Goal: Information Seeking & Learning: Check status

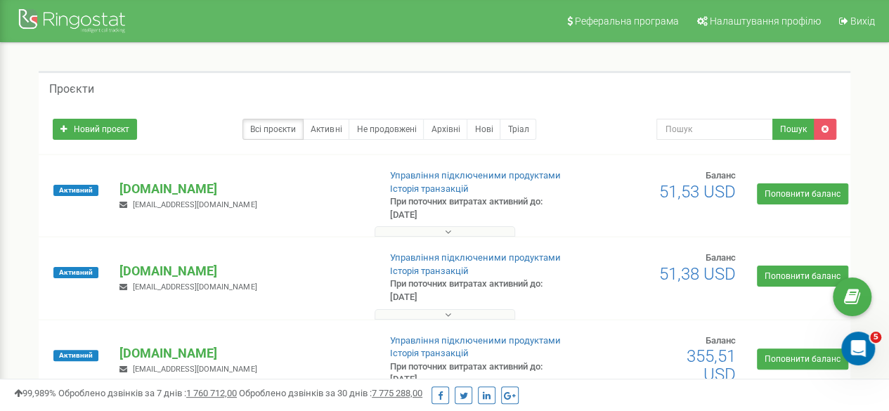
scroll to position [141, 0]
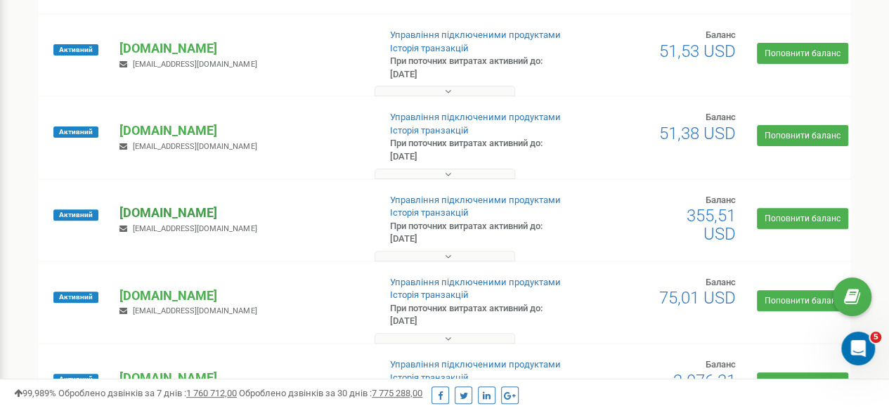
click at [150, 211] on p "[DOMAIN_NAME]" at bounding box center [243, 213] width 247 height 18
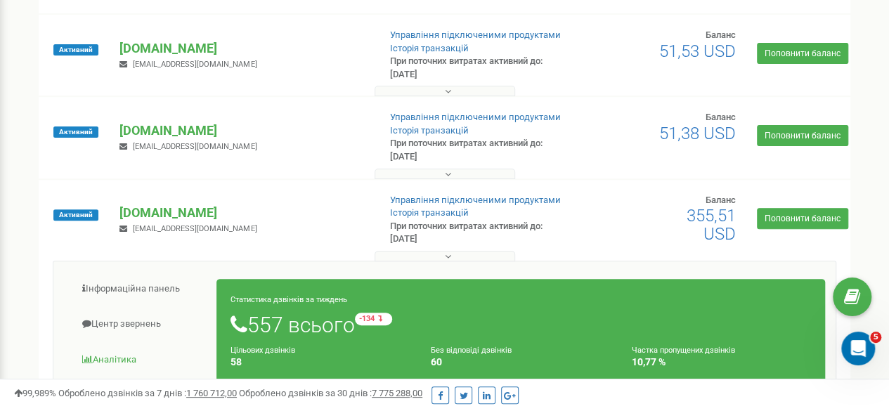
scroll to position [211, 0]
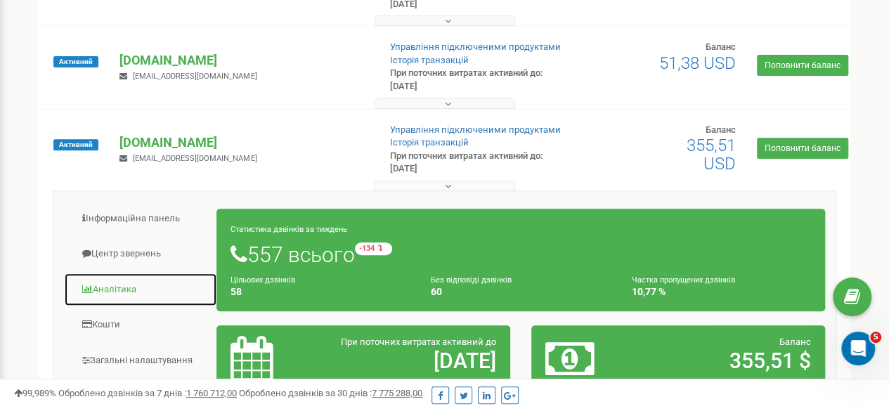
click at [122, 288] on link "Аналiтика" at bounding box center [140, 290] width 153 height 34
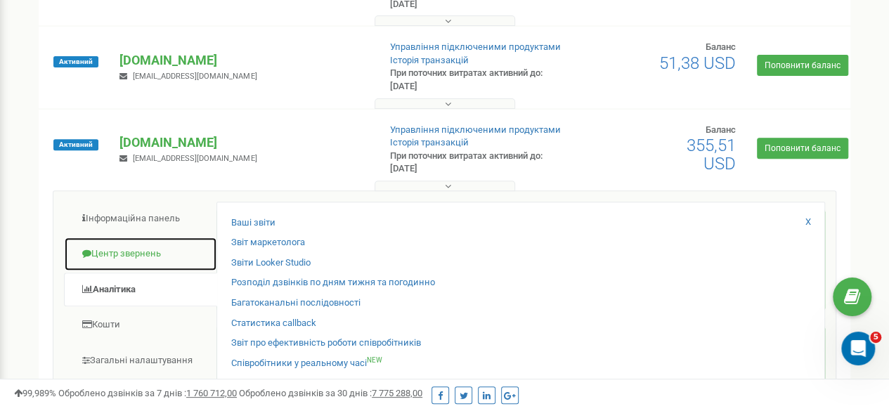
click at [141, 259] on link "Центр звернень" at bounding box center [140, 254] width 153 height 34
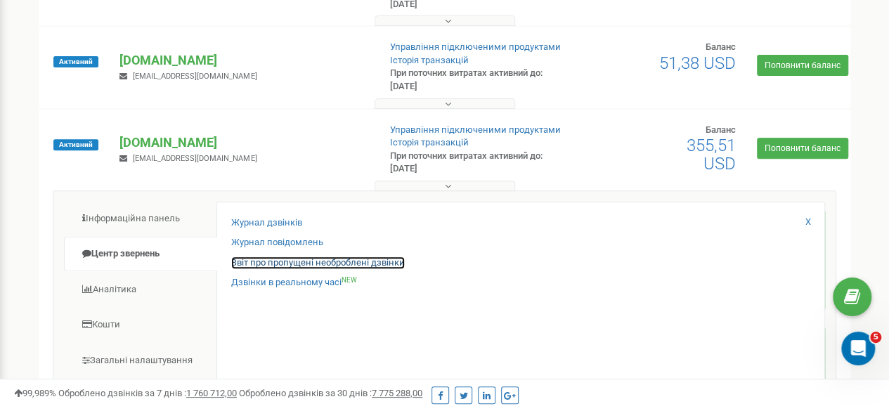
click at [291, 264] on link "Звіт про пропущені необроблені дзвінки" at bounding box center [318, 263] width 174 height 13
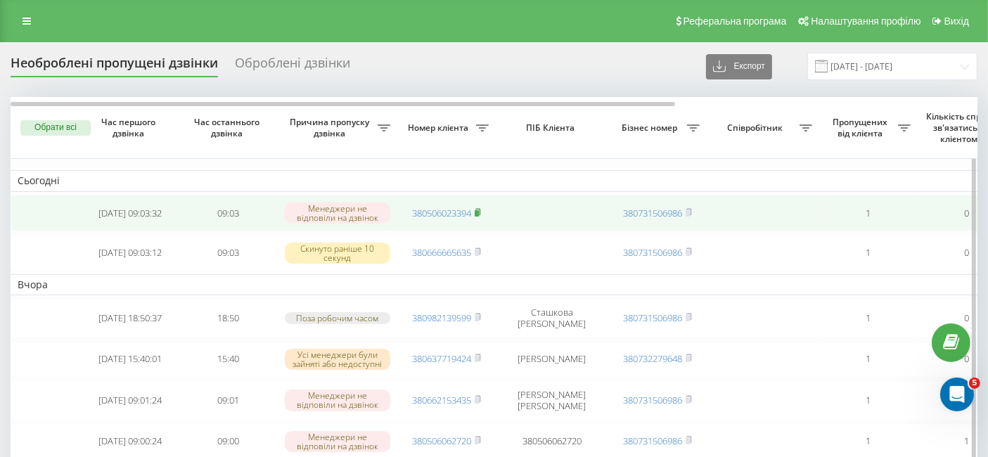
click at [478, 212] on rect at bounding box center [477, 213] width 4 height 6
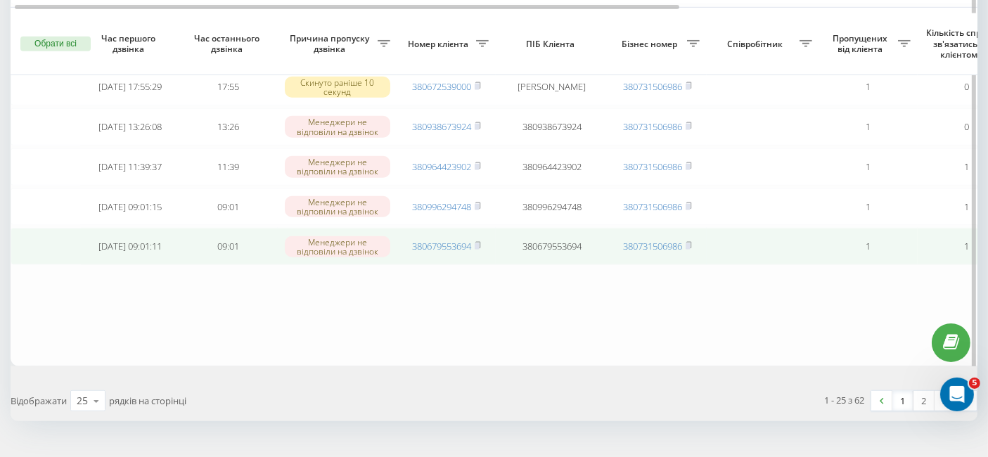
scroll to position [1012, 0]
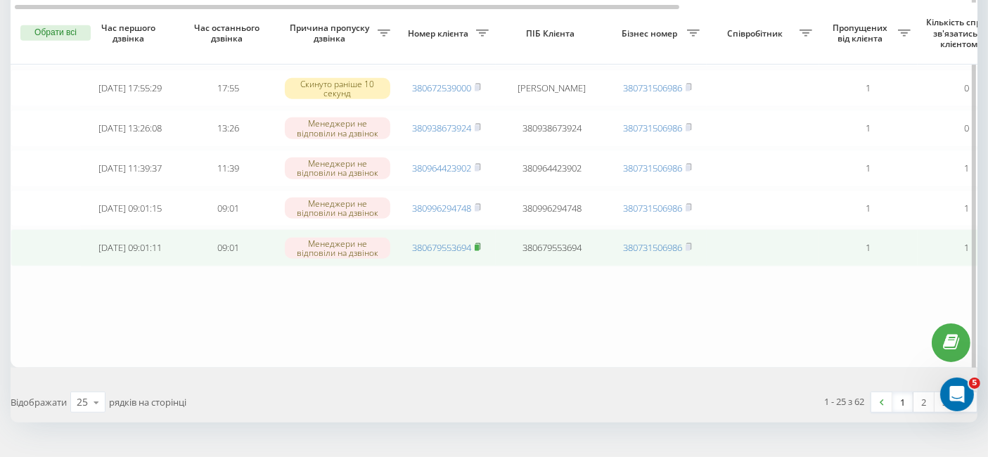
click at [480, 254] on span at bounding box center [478, 247] width 6 height 13
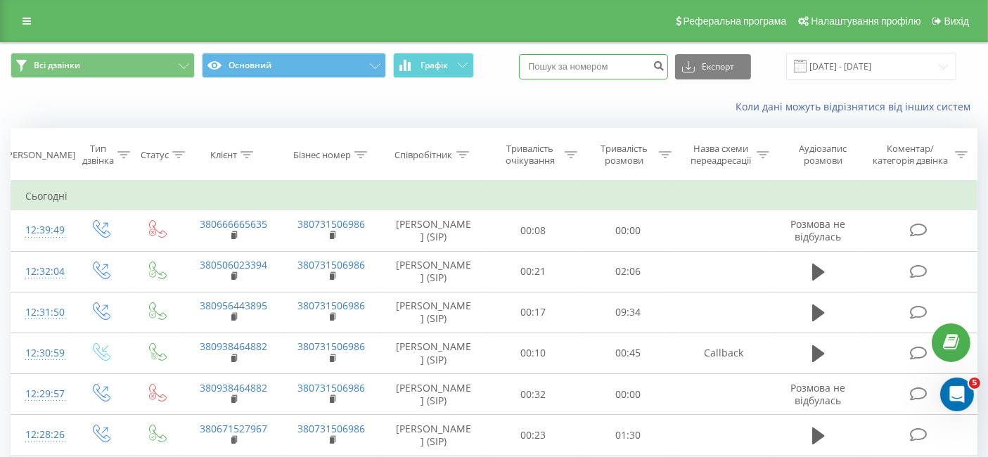
click at [609, 72] on input at bounding box center [593, 66] width 149 height 25
paste input "380506023394"
type input "380506023394"
click at [727, 72] on button "Експорт" at bounding box center [713, 66] width 76 height 25
click at [619, 63] on input "380506023394" at bounding box center [593, 66] width 149 height 25
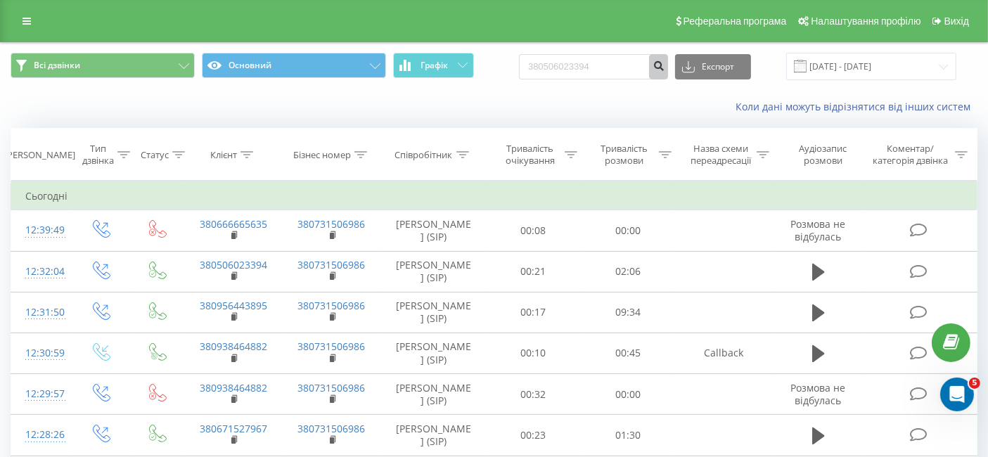
click at [664, 65] on icon "submit" at bounding box center [658, 64] width 12 height 8
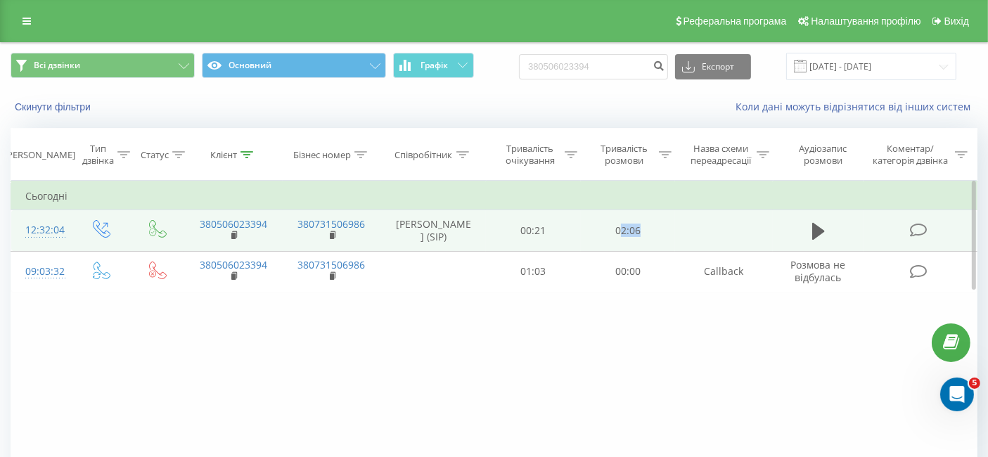
drag, startPoint x: 619, startPoint y: 224, endPoint x: 656, endPoint y: 239, distance: 40.1
click at [670, 236] on td "02:06" at bounding box center [628, 230] width 94 height 41
click at [640, 232] on td "02:06" at bounding box center [628, 230] width 94 height 41
drag, startPoint x: 650, startPoint y: 227, endPoint x: 605, endPoint y: 226, distance: 45.7
click at [605, 226] on td "02:06" at bounding box center [628, 230] width 94 height 41
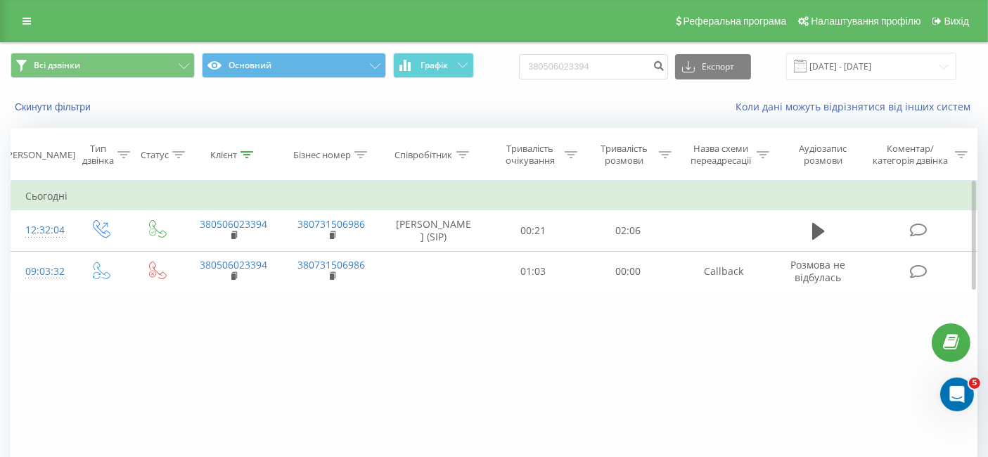
click at [645, 322] on div "Фільтрувати за умовою Дорівнює Введіть значення Скасувати OK Фільтрувати за умо…" at bounding box center [494, 339] width 967 height 316
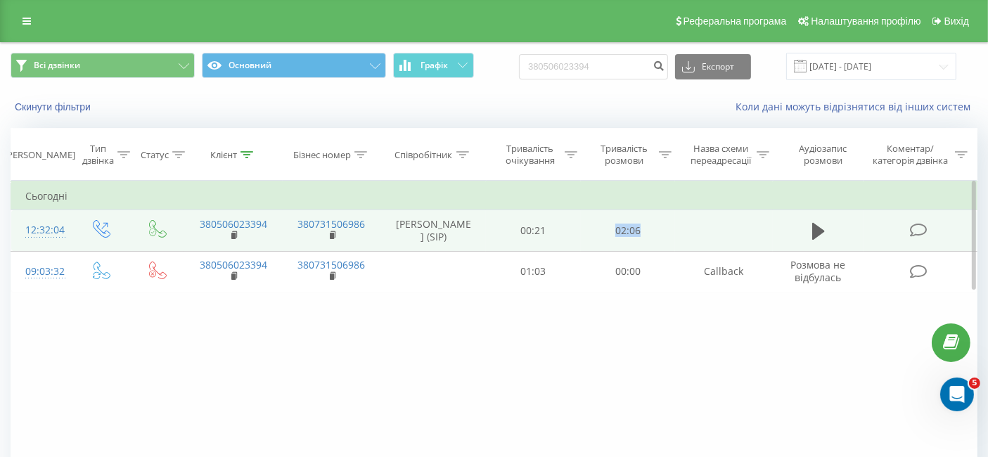
drag, startPoint x: 622, startPoint y: 227, endPoint x: 654, endPoint y: 229, distance: 32.4
click at [654, 229] on td "02:06" at bounding box center [628, 230] width 94 height 41
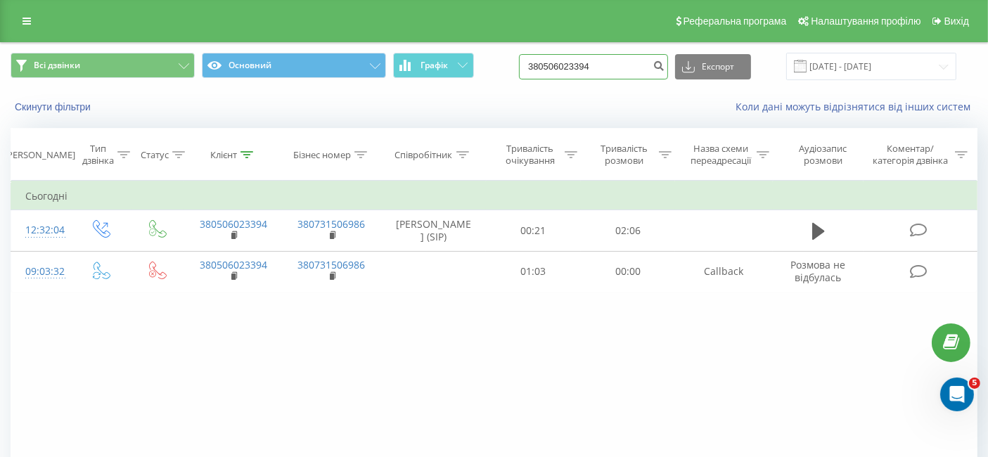
drag, startPoint x: 628, startPoint y: 68, endPoint x: 500, endPoint y: 70, distance: 128.7
click at [500, 70] on div "Всі дзвінки Основний Графік 380506023394 Експорт .csv .xls .xlsx 22.05.2025 - 2…" at bounding box center [494, 66] width 967 height 27
paste input "380679553694"
type input "380679553694"
